Goal: Navigation & Orientation: Find specific page/section

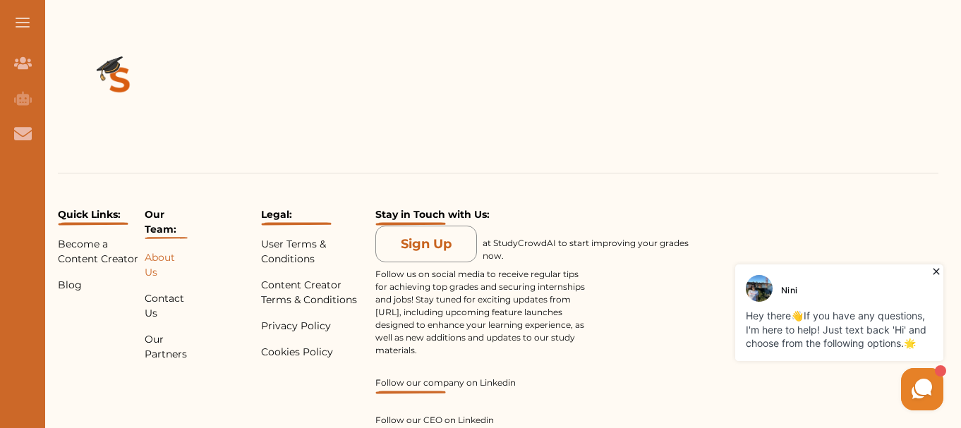
click at [162, 251] on p "About Us" at bounding box center [166, 266] width 43 height 30
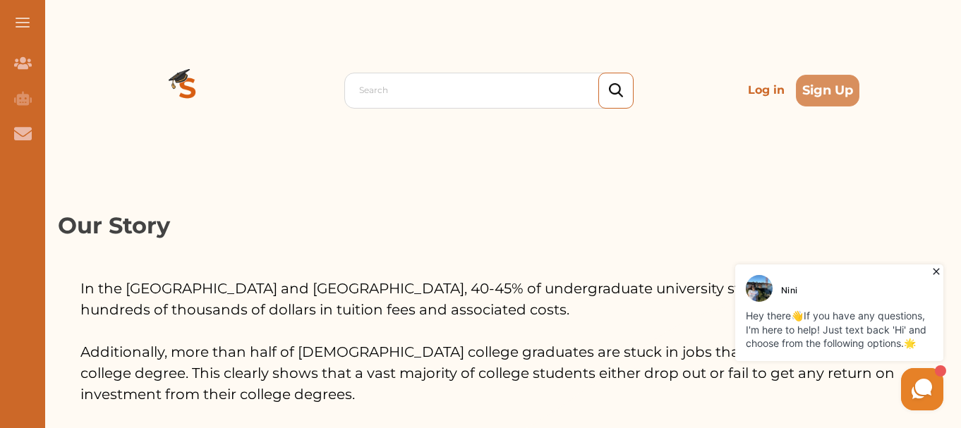
click at [25, 16] on button at bounding box center [22, 22] width 45 height 45
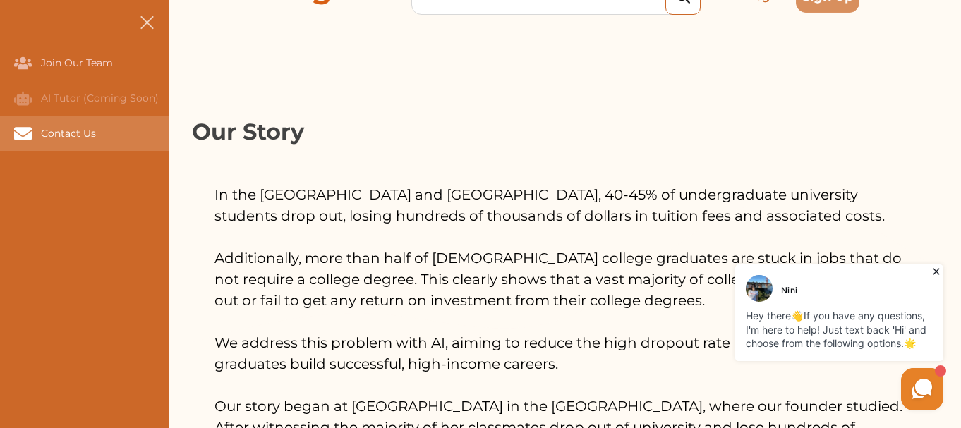
click at [64, 120] on div "Contact Us" at bounding box center [84, 133] width 169 height 35
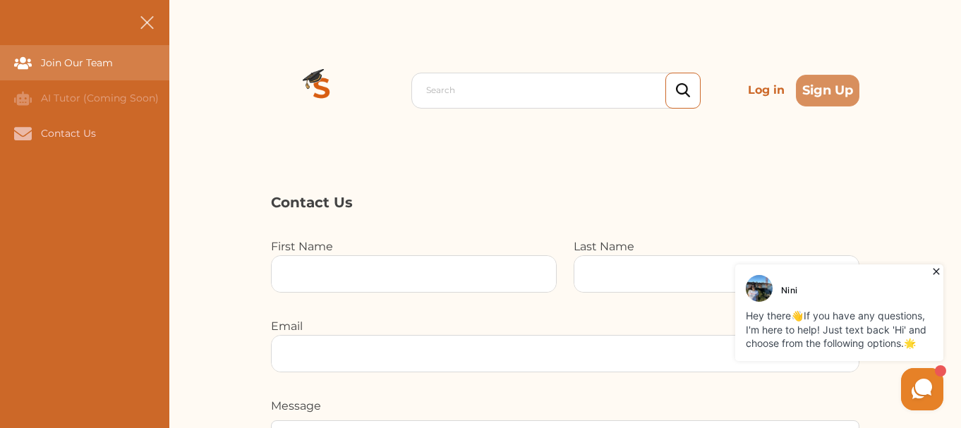
click at [0, 68] on div "Join Our Team" at bounding box center [0, 62] width 0 height 35
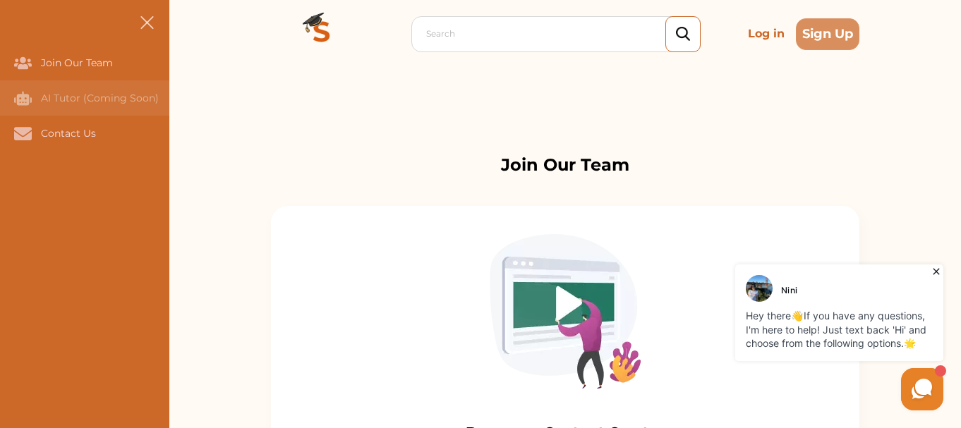
scroll to position [94, 0]
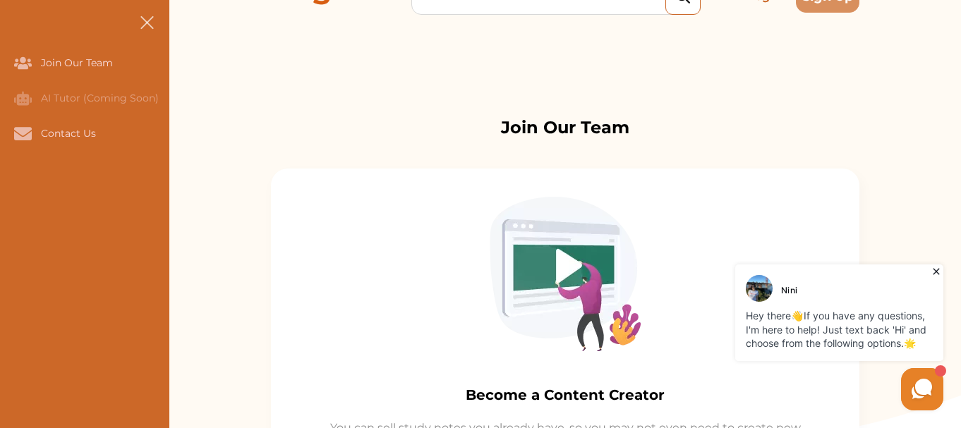
click at [150, 20] on button at bounding box center [146, 22] width 45 height 45
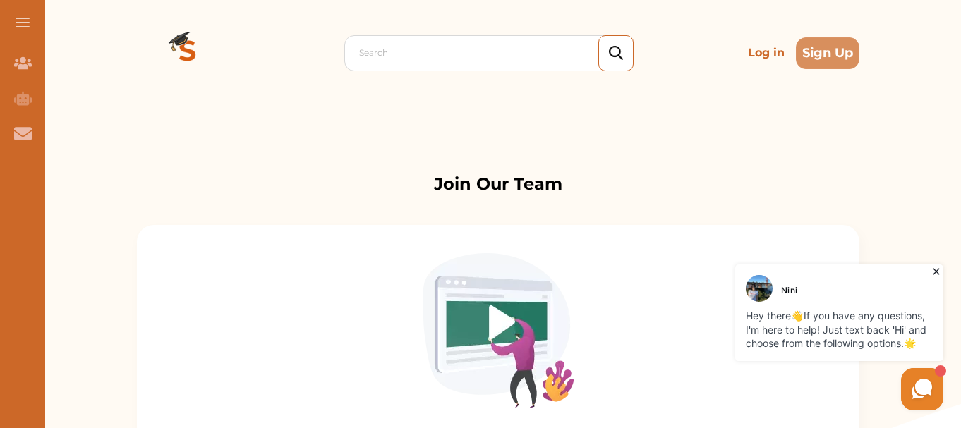
scroll to position [0, 0]
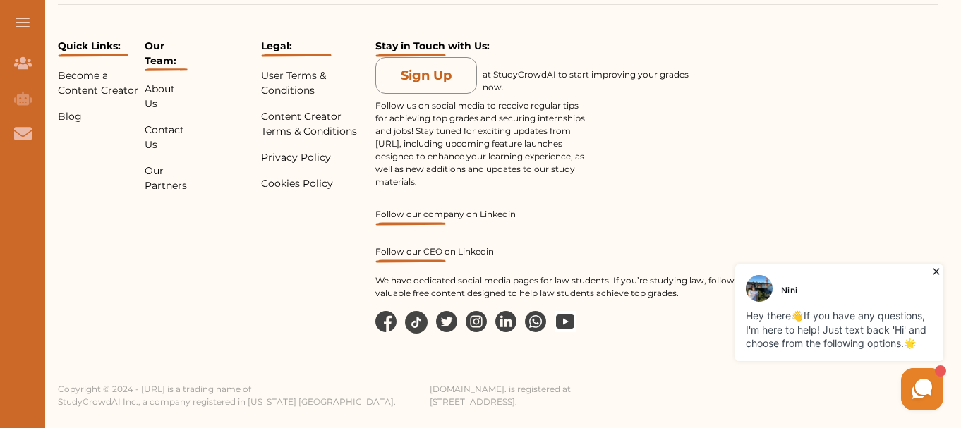
scroll to position [3065, 0]
click at [160, 127] on p "Contact Us" at bounding box center [166, 138] width 43 height 30
click at [157, 92] on p "About Us" at bounding box center [166, 97] width 43 height 30
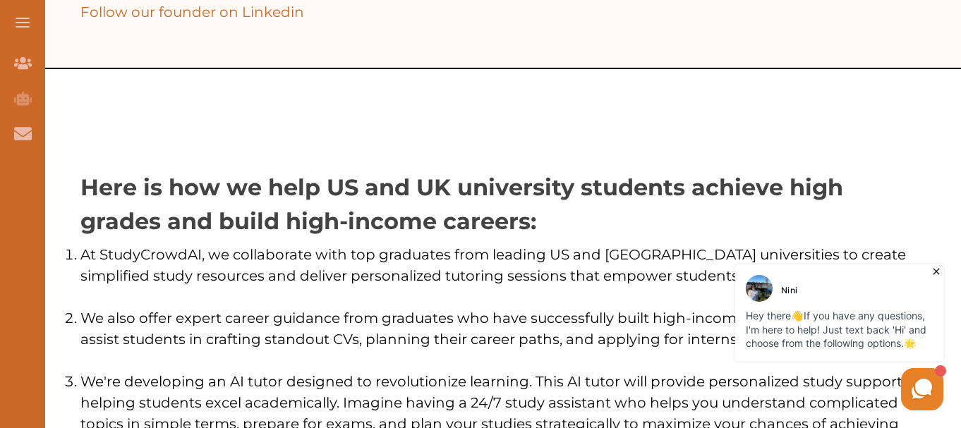
scroll to position [471, 0]
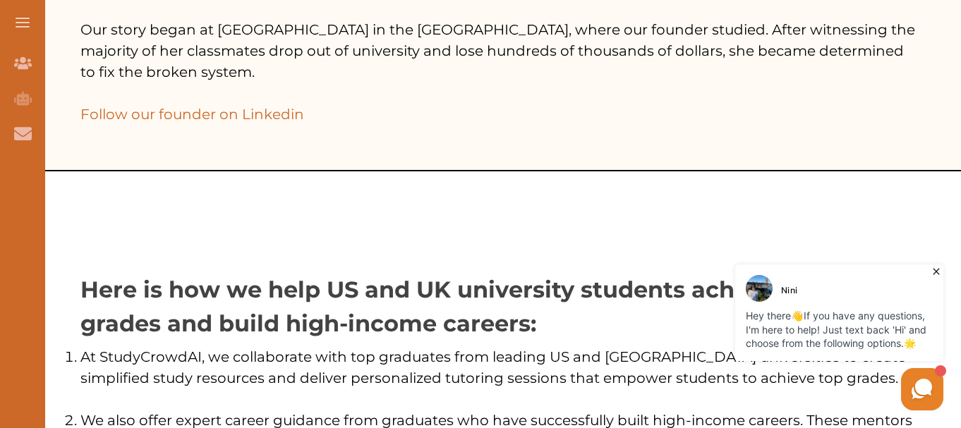
drag, startPoint x: 186, startPoint y: 115, endPoint x: 131, endPoint y: 132, distance: 57.6
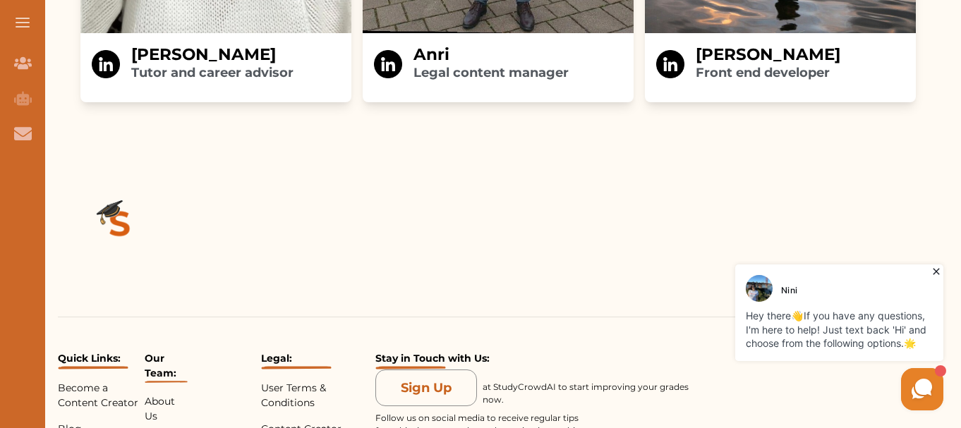
scroll to position [3065, 0]
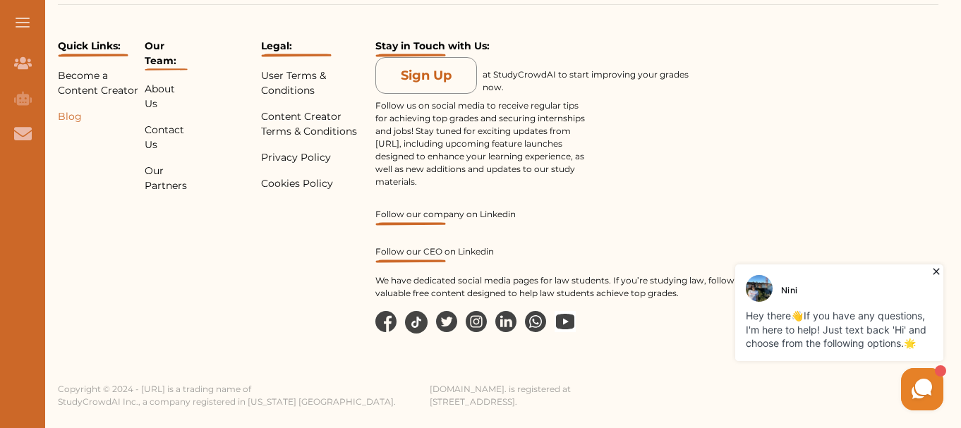
click at [68, 112] on p "Blog" at bounding box center [98, 116] width 81 height 15
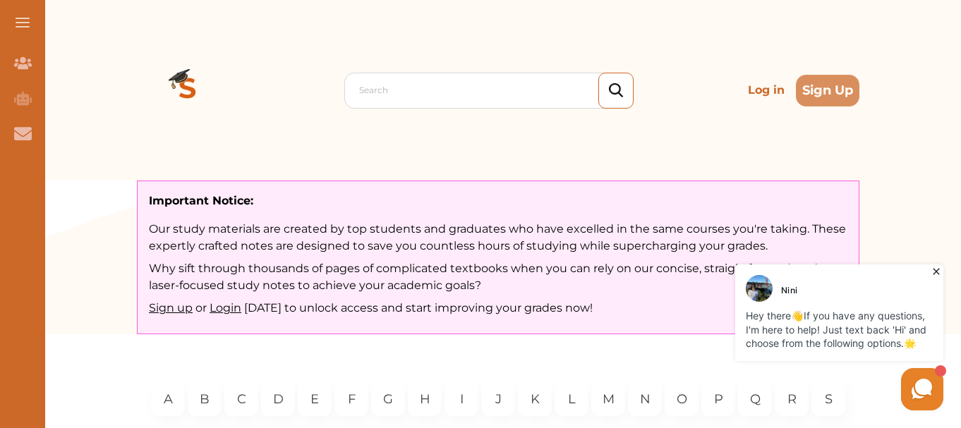
click at [15, 24] on button at bounding box center [22, 22] width 45 height 45
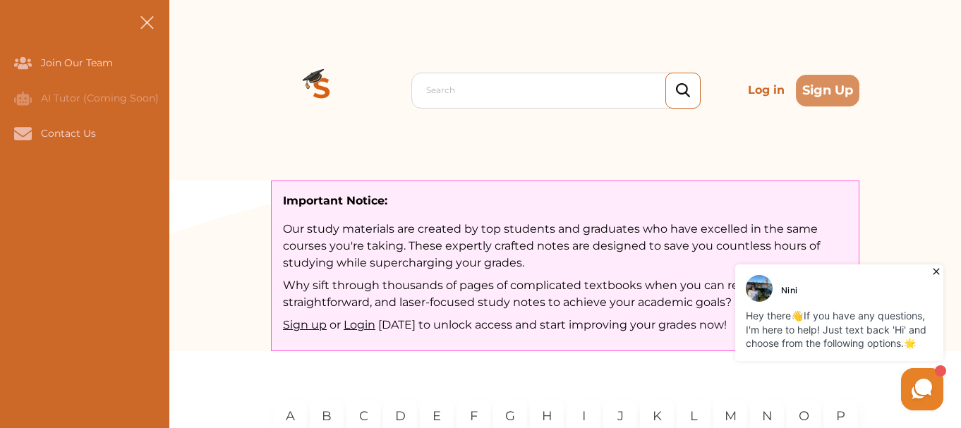
click at [144, 19] on span at bounding box center [146, 22] width 13 height 13
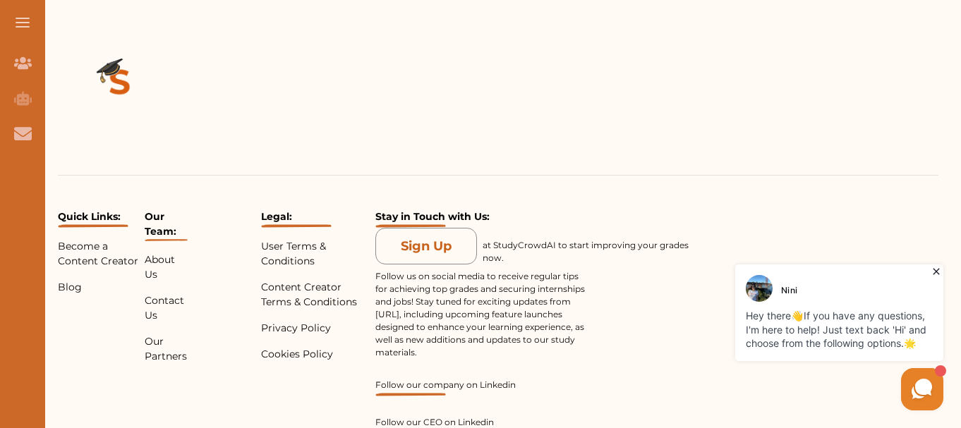
scroll to position [3375, 0]
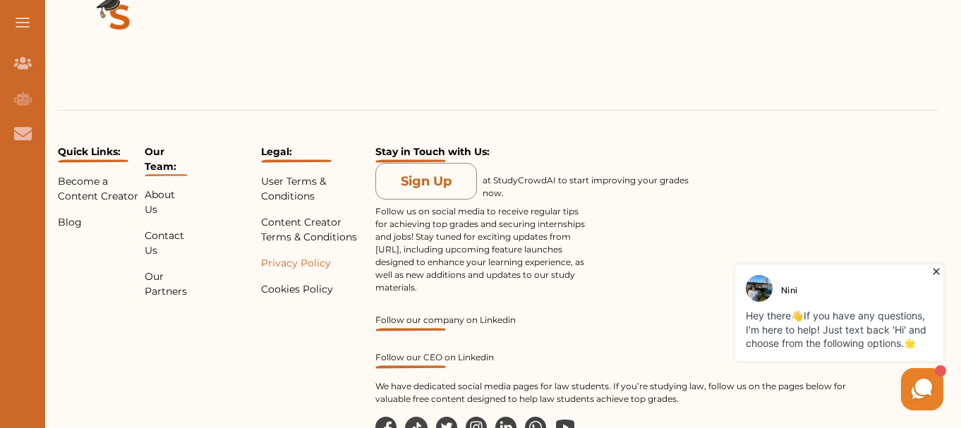
click at [299, 256] on p "Privacy Policy" at bounding box center [315, 263] width 109 height 15
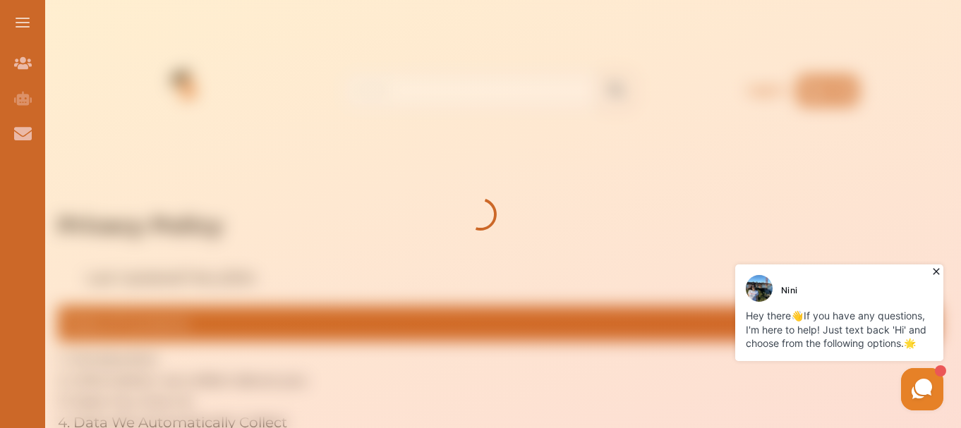
click at [939, 267] on icon at bounding box center [937, 272] width 14 height 14
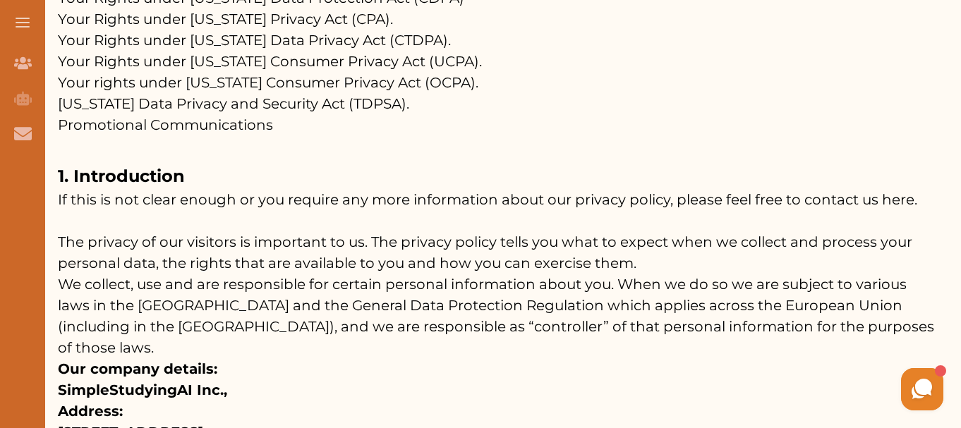
scroll to position [1035, 0]
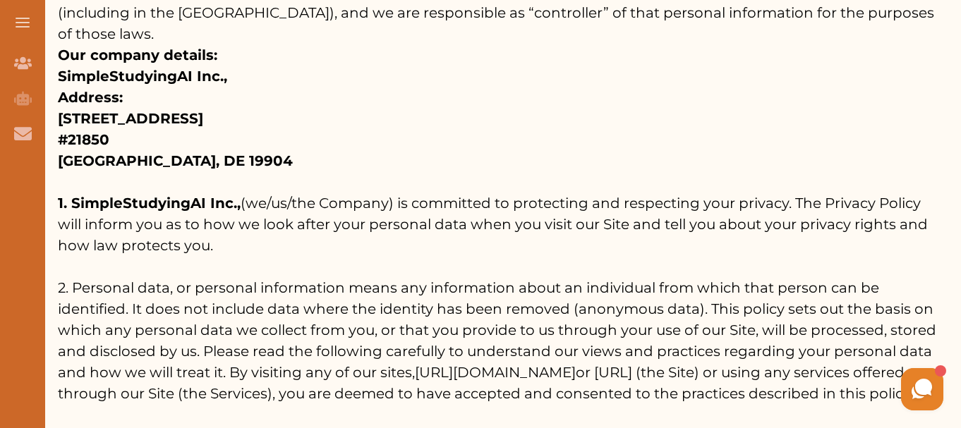
click at [149, 152] on strong "[GEOGRAPHIC_DATA], DE 19904" at bounding box center [175, 160] width 235 height 17
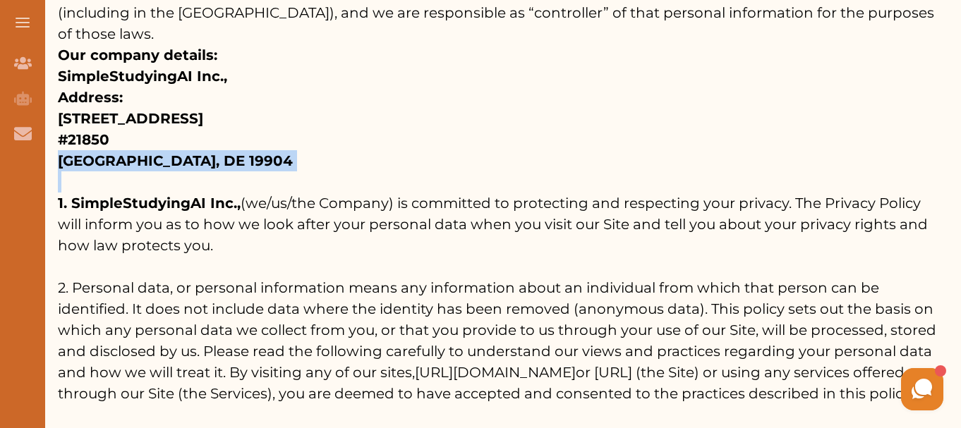
click at [149, 152] on strong "[GEOGRAPHIC_DATA], DE 19904" at bounding box center [175, 160] width 235 height 17
copy p "[GEOGRAPHIC_DATA], DE 19904"
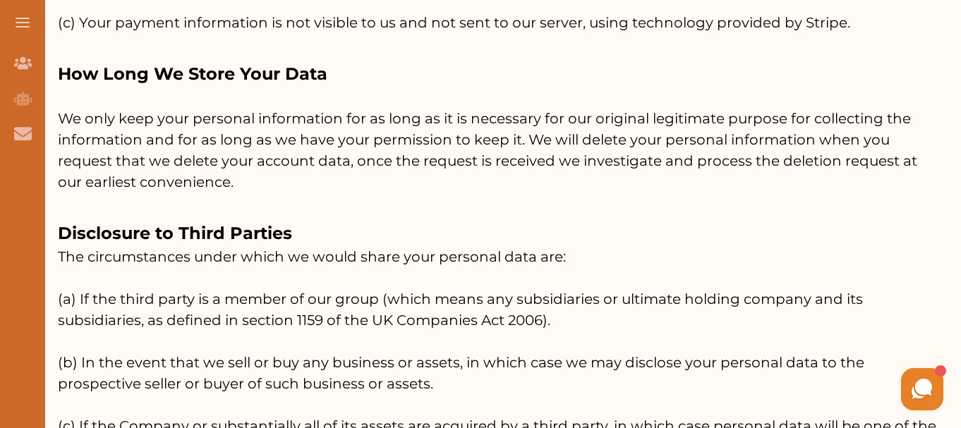
scroll to position [12136, 0]
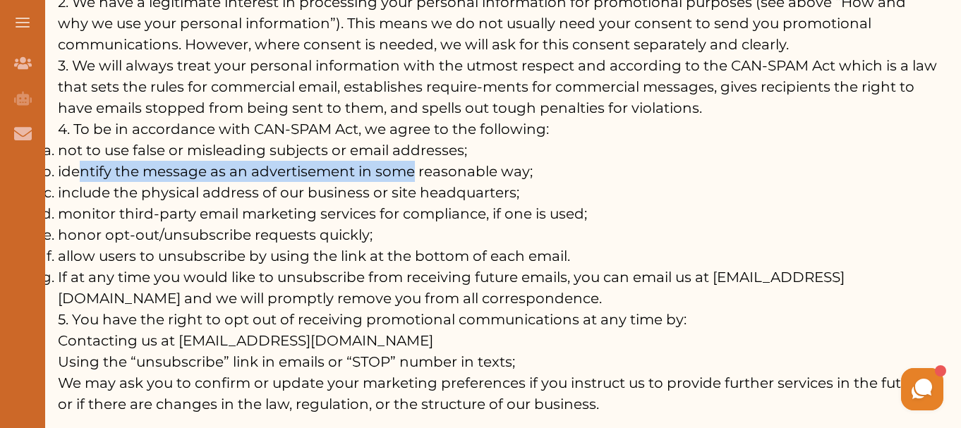
drag, startPoint x: 76, startPoint y: 193, endPoint x: 426, endPoint y: 196, distance: 350.1
click at [424, 182] on li "identify the message as an advertisement in some reasonable way;" at bounding box center [498, 171] width 881 height 21
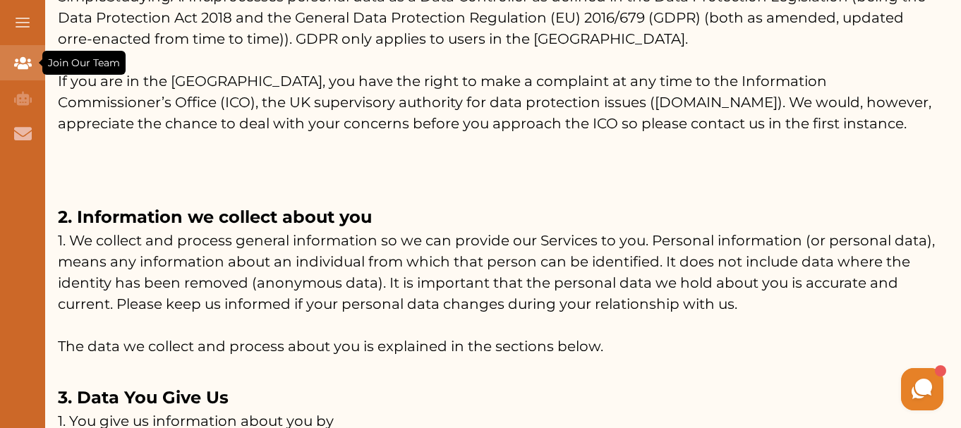
scroll to position [1314, 0]
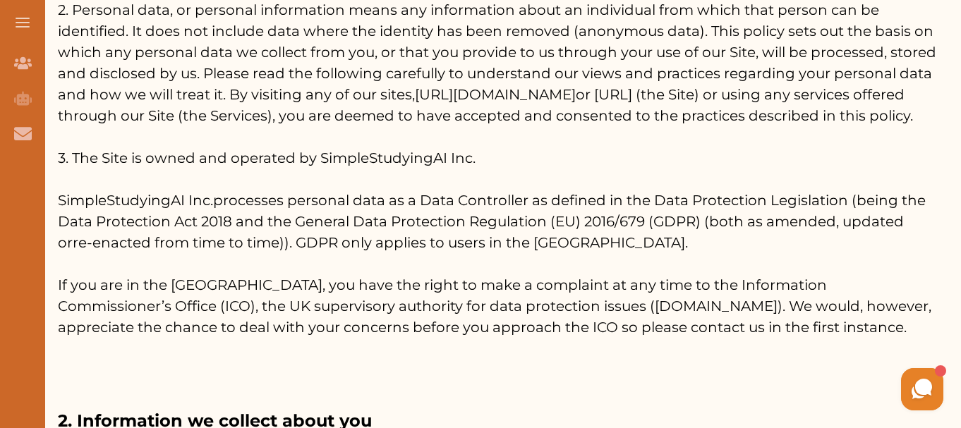
click at [18, 9] on button at bounding box center [22, 22] width 45 height 45
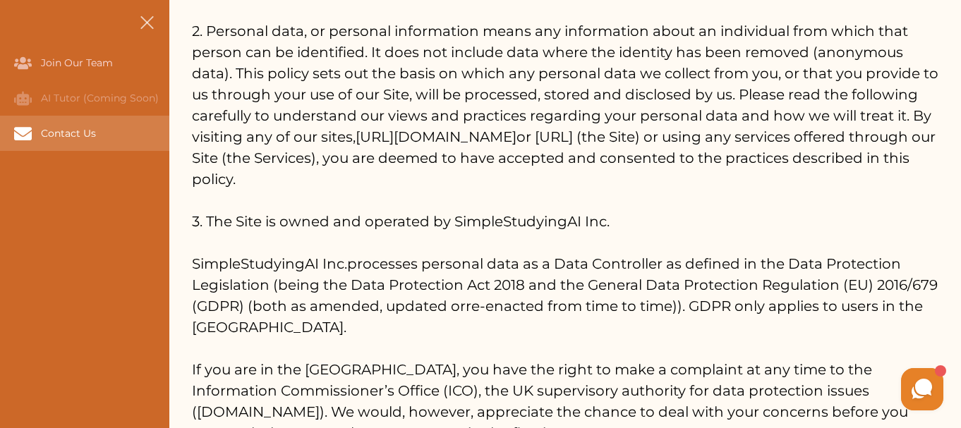
click at [0, 128] on div "Contact Us" at bounding box center [0, 133] width 0 height 35
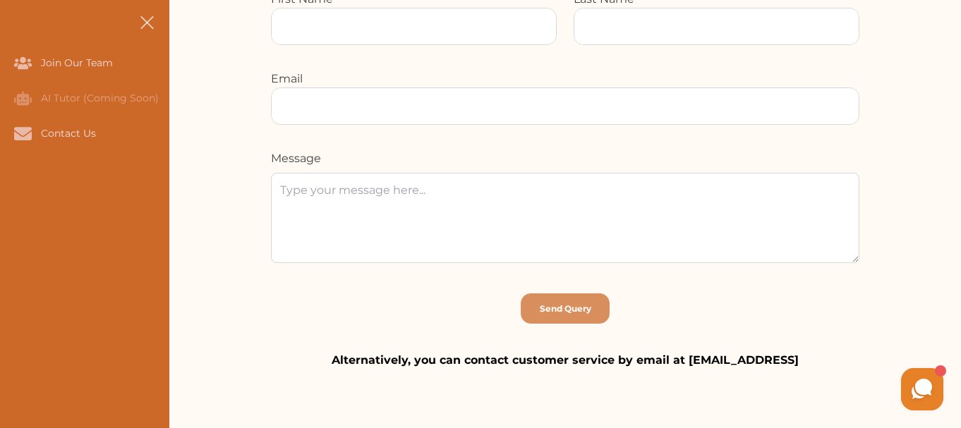
scroll to position [659, 0]
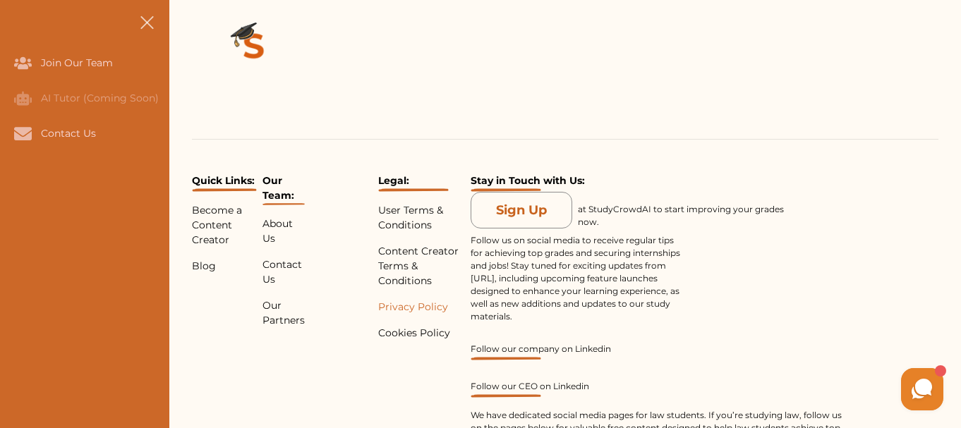
click at [406, 310] on p "Privacy Policy" at bounding box center [421, 307] width 87 height 15
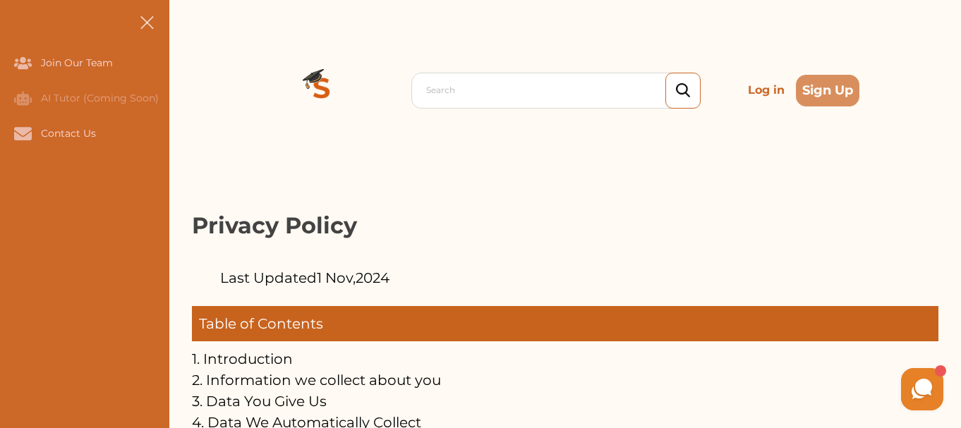
click at [143, 27] on span at bounding box center [146, 22] width 13 height 13
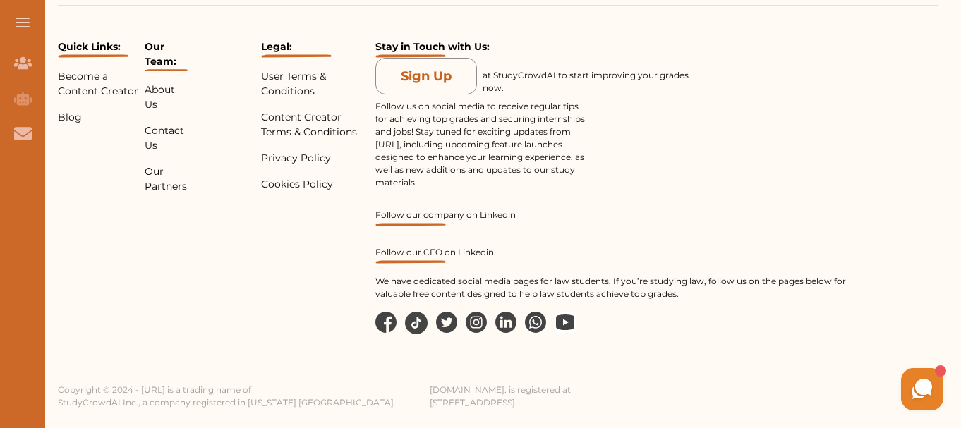
scroll to position [12749, 0]
click at [500, 325] on img at bounding box center [505, 321] width 21 height 21
click at [467, 211] on link "Follow our company on Linkedin" at bounding box center [612, 217] width 473 height 17
